Goal: Task Accomplishment & Management: Manage account settings

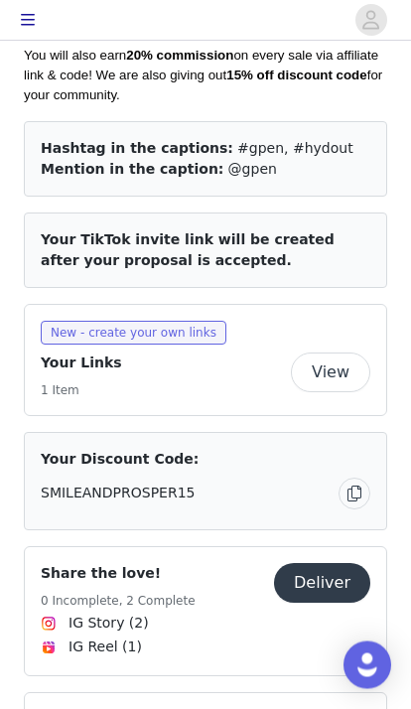
scroll to position [681, 0]
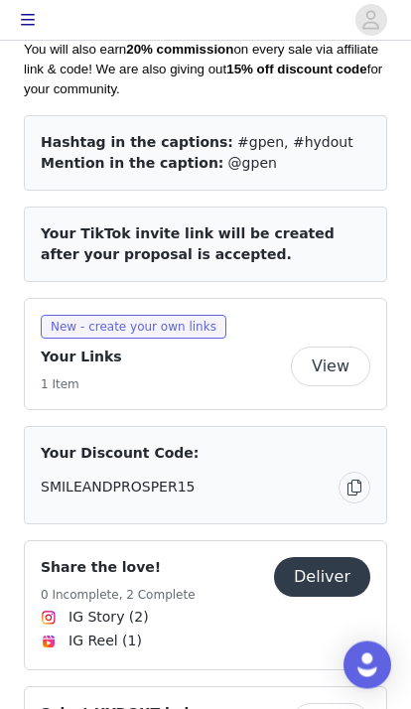
click at [197, 541] on div "Share the love! 0 Incomplete, 2 Complete Deliver IG Story (2) IG Reel (1)" at bounding box center [205, 606] width 363 height 130
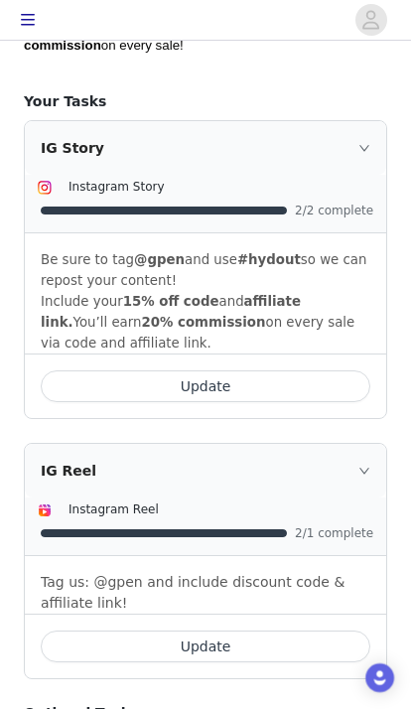
scroll to position [546, 0]
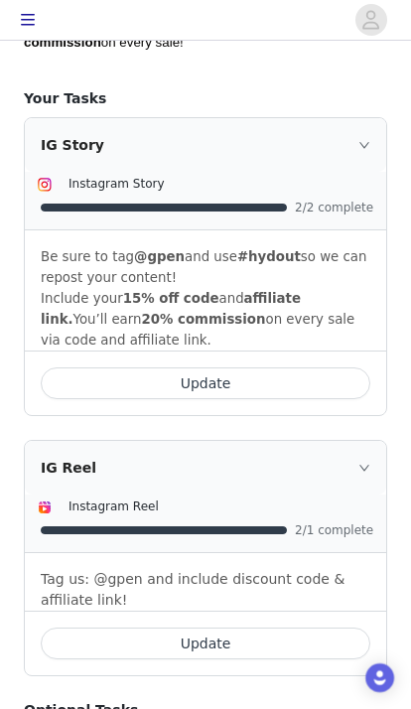
click at [361, 118] on div "IG Story" at bounding box center [205, 145] width 361 height 54
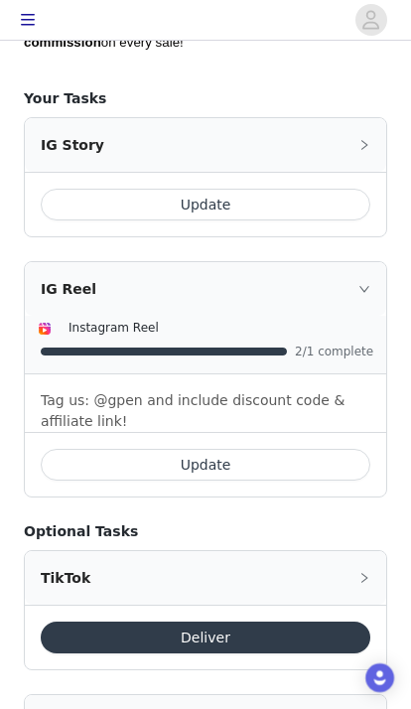
click at [372, 125] on div "IG Story" at bounding box center [205, 145] width 361 height 54
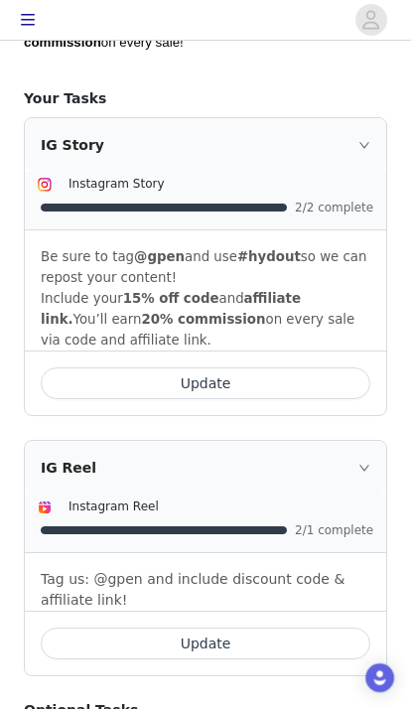
click at [244, 367] on button "Update" at bounding box center [205, 383] width 329 height 32
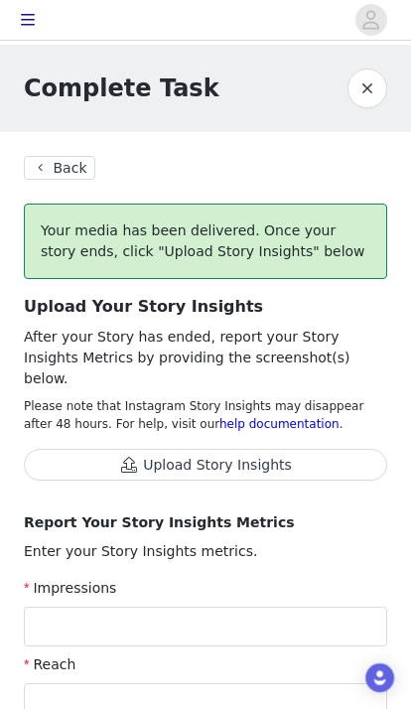
click at [62, 160] on button "Back" at bounding box center [59, 168] width 71 height 24
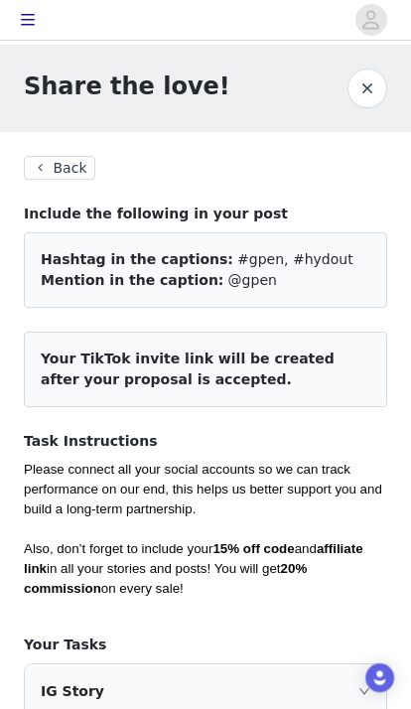
click at [73, 164] on button "Back" at bounding box center [59, 168] width 71 height 24
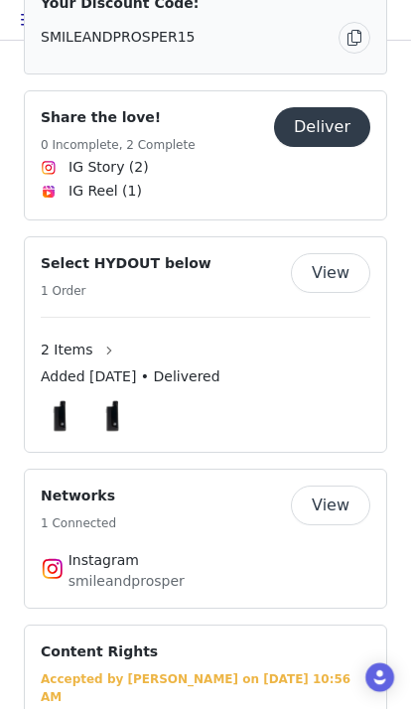
scroll to position [1131, 0]
click at [345, 260] on button "View" at bounding box center [330, 273] width 79 height 40
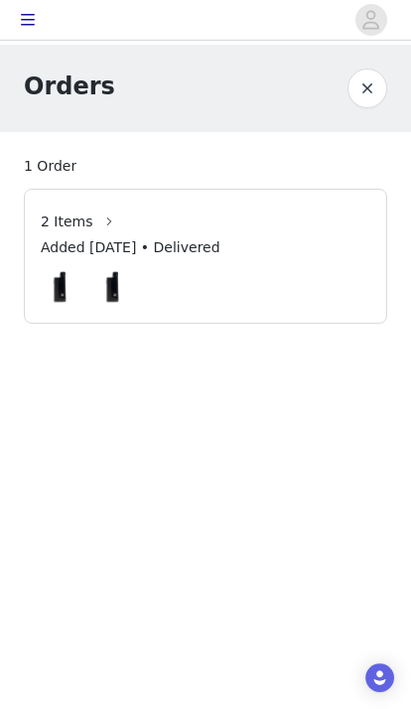
click at [360, 64] on div "Orders" at bounding box center [205, 88] width 411 height 87
click at [367, 83] on button "button" at bounding box center [367, 88] width 40 height 40
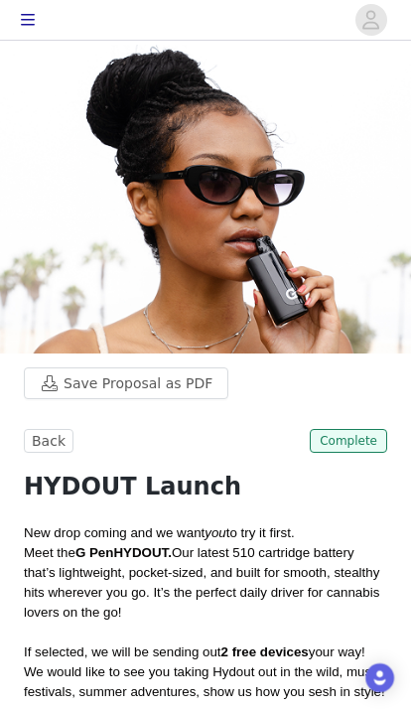
click at [43, 21] on button "button" at bounding box center [28, 20] width 40 height 32
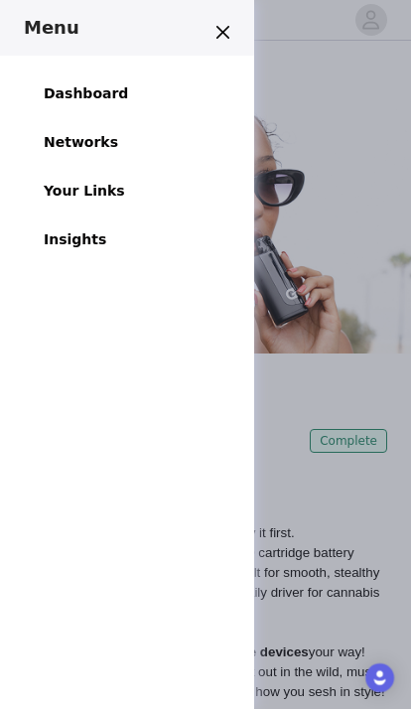
click at [65, 81] on link "Dashboard" at bounding box center [86, 93] width 108 height 45
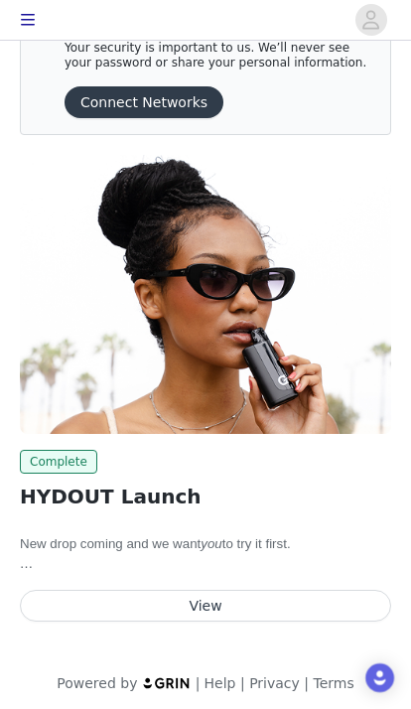
scroll to position [114, 0]
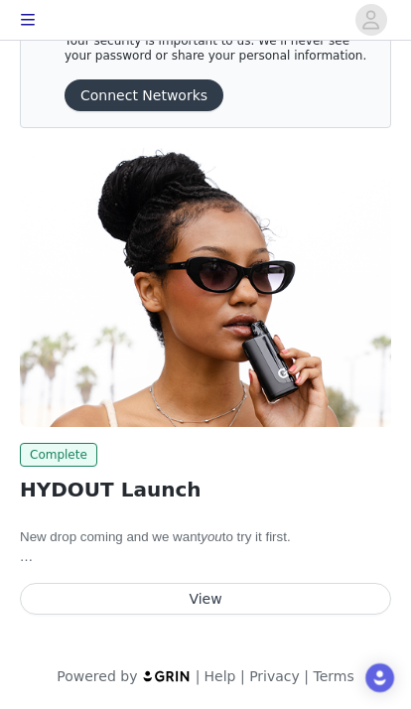
click at [289, 599] on button "View" at bounding box center [205, 599] width 371 height 32
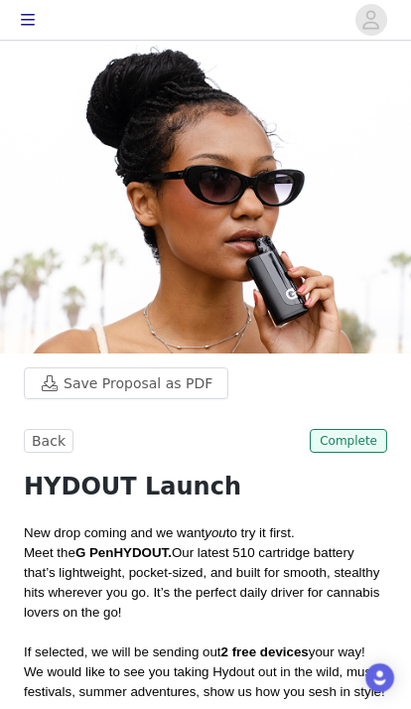
scroll to position [114, 0]
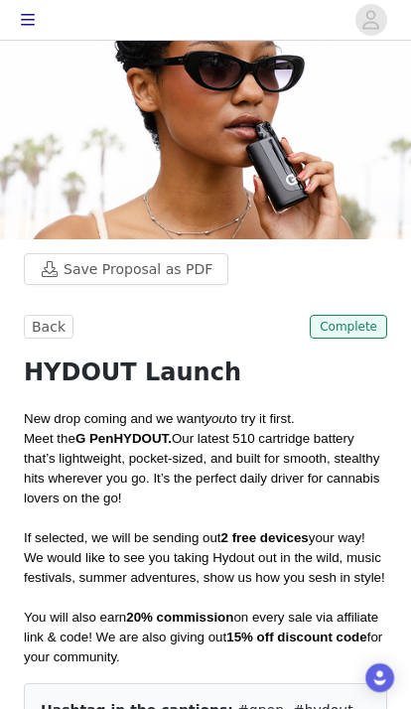
click at [34, 17] on icon "button" at bounding box center [28, 20] width 16 height 16
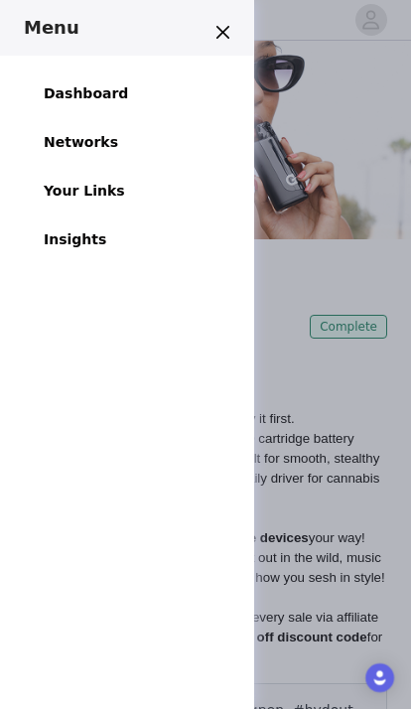
click at [60, 31] on h3 "Menu" at bounding box center [114, 28] width 181 height 24
click at [42, 13] on header "Menu" at bounding box center [127, 28] width 254 height 56
click at [56, 227] on link "Insights" at bounding box center [75, 239] width 86 height 45
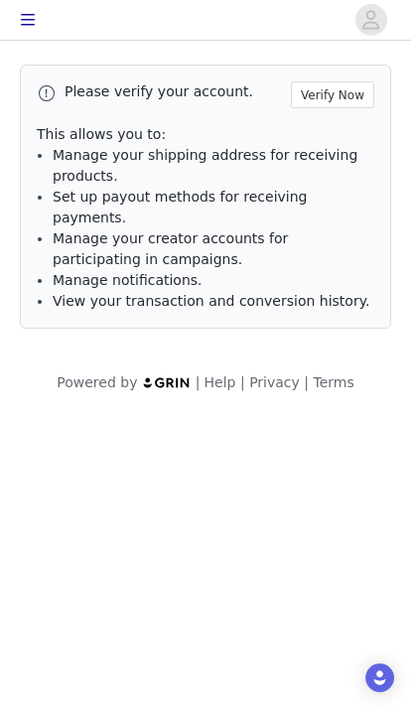
click at [338, 81] on button "Verify Now" at bounding box center [332, 94] width 83 height 27
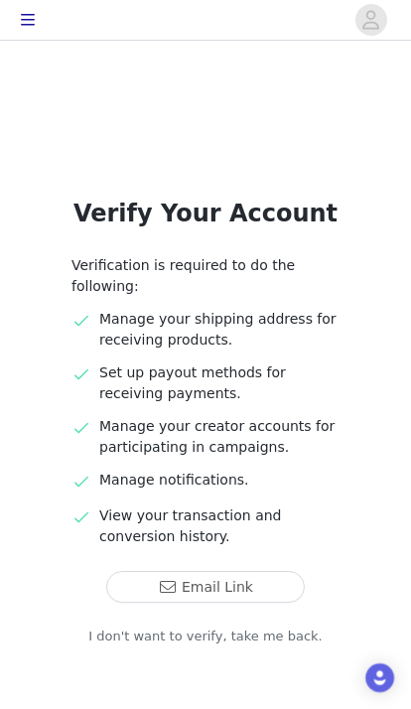
scroll to position [68, 0]
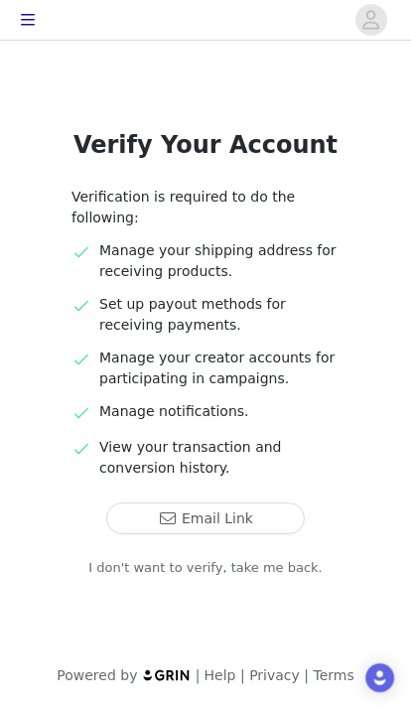
click at [284, 566] on link "I don't want to verify, take me back." at bounding box center [205, 568] width 234 height 20
